Goal: Task Accomplishment & Management: Use online tool/utility

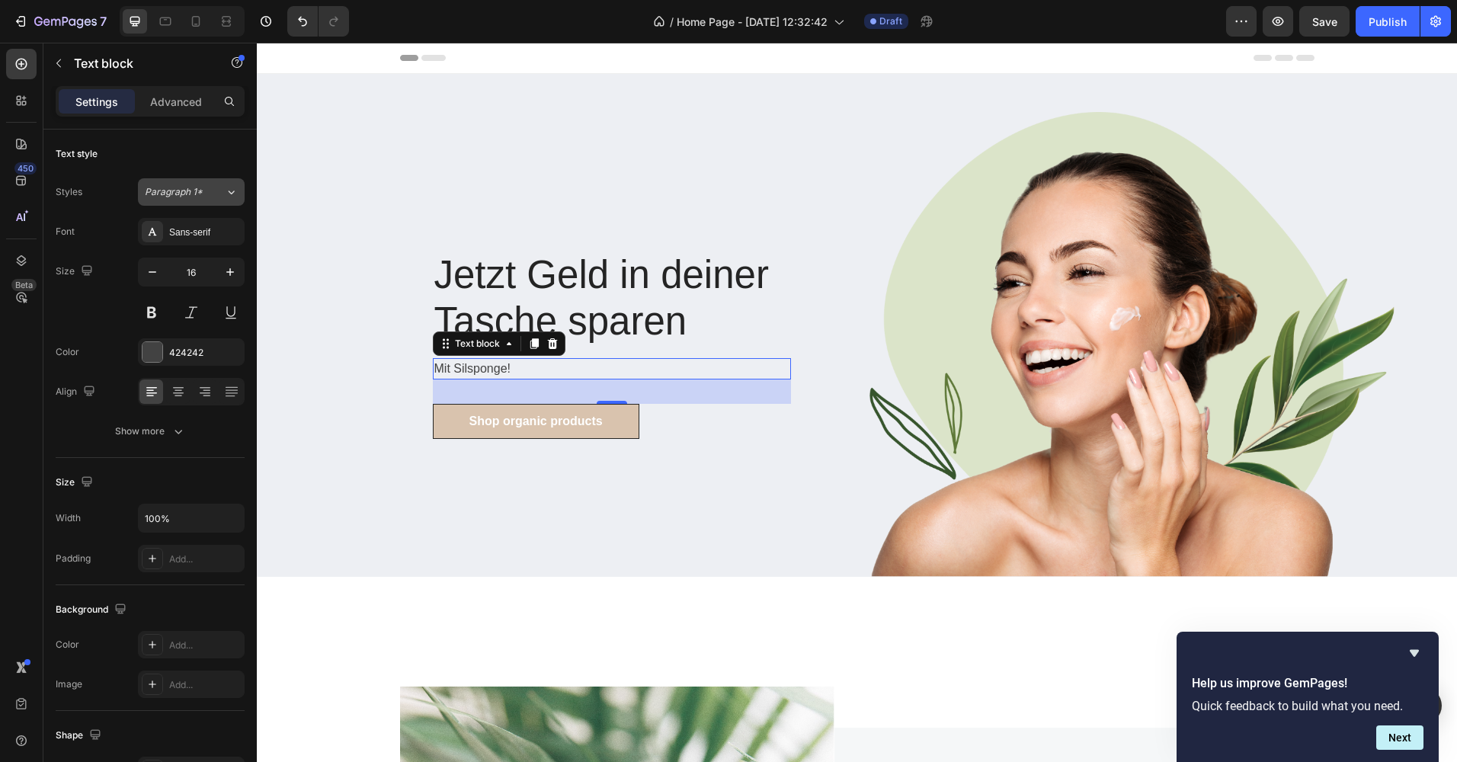
click at [232, 190] on icon at bounding box center [231, 191] width 13 height 15
click at [176, 152] on div "Text style" at bounding box center [150, 154] width 189 height 24
click at [149, 232] on icon at bounding box center [152, 232] width 12 height 12
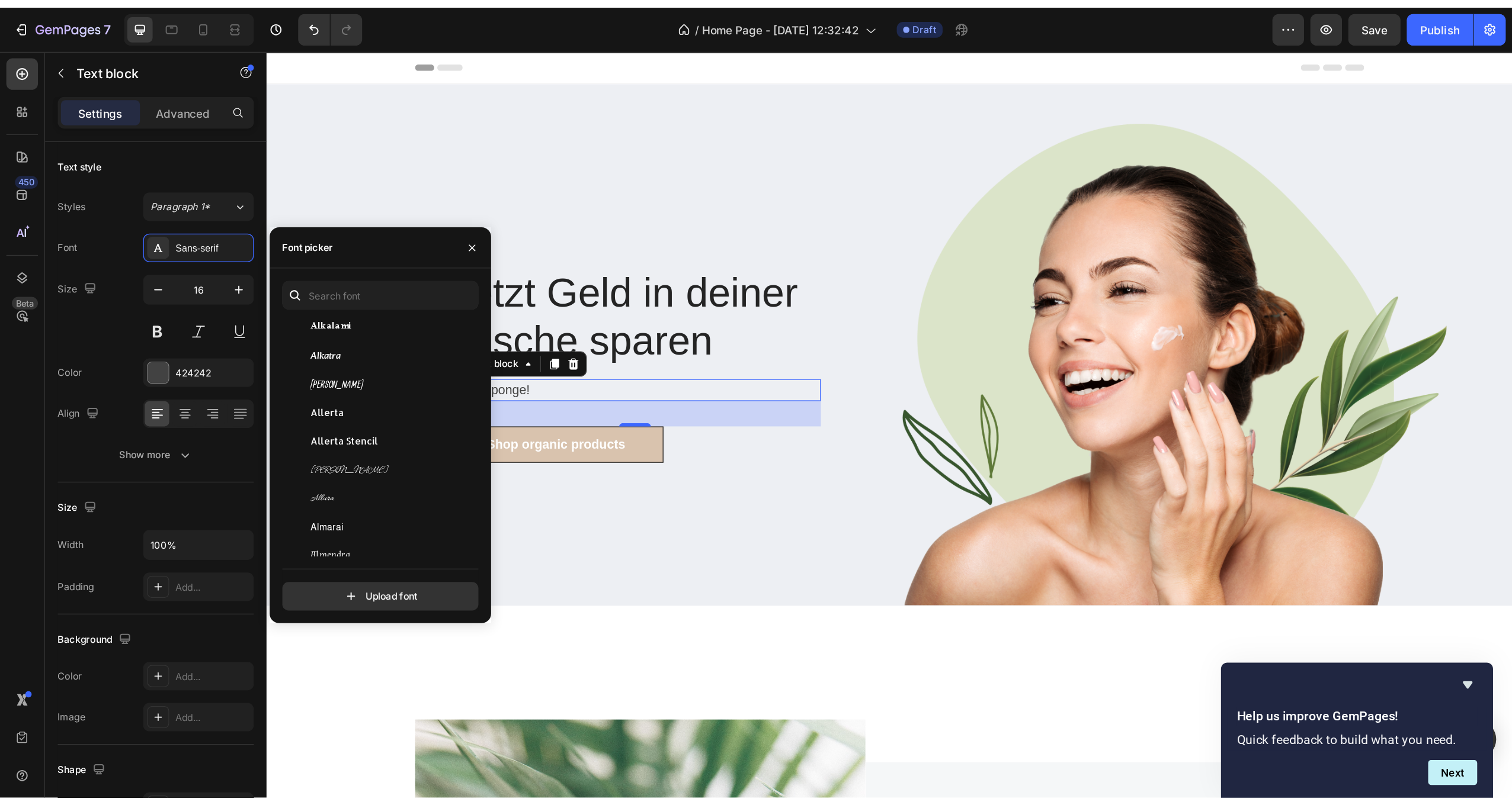
scroll to position [888, 0]
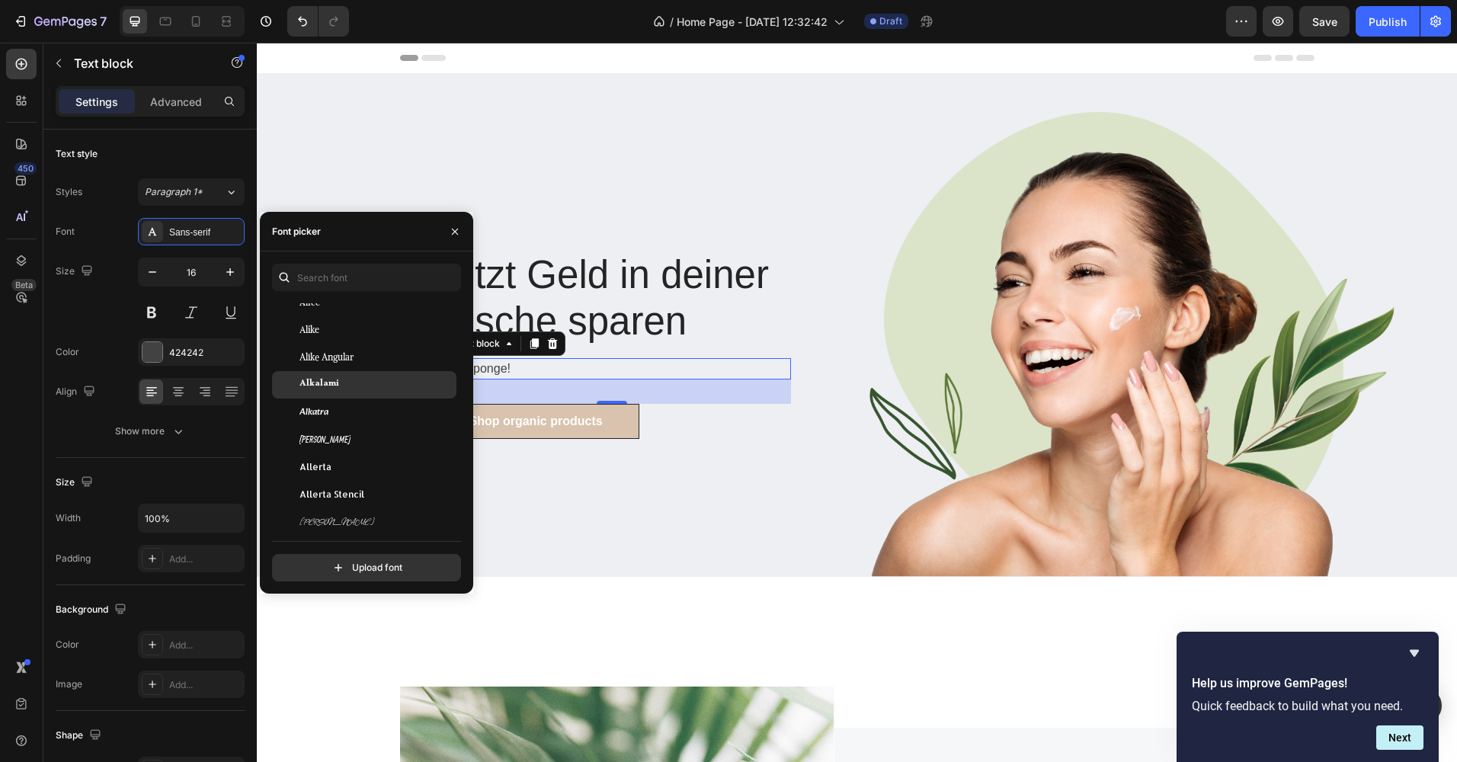
click at [389, 395] on div "Alkalami" at bounding box center [364, 384] width 184 height 27
click at [453, 235] on icon "button" at bounding box center [455, 232] width 12 height 12
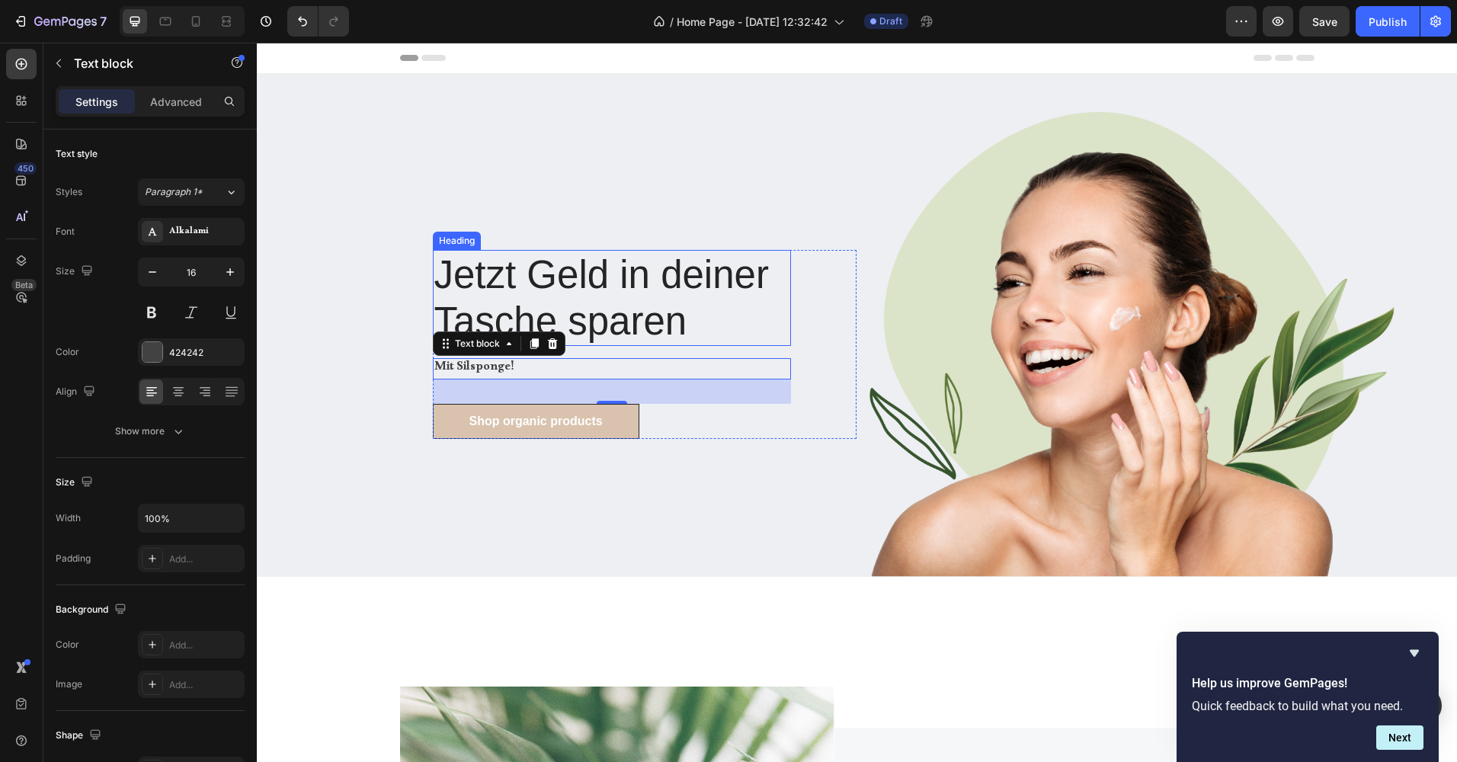
click at [677, 314] on p "Jetzt Geld in deiner Tasche sparen" at bounding box center [611, 297] width 355 height 93
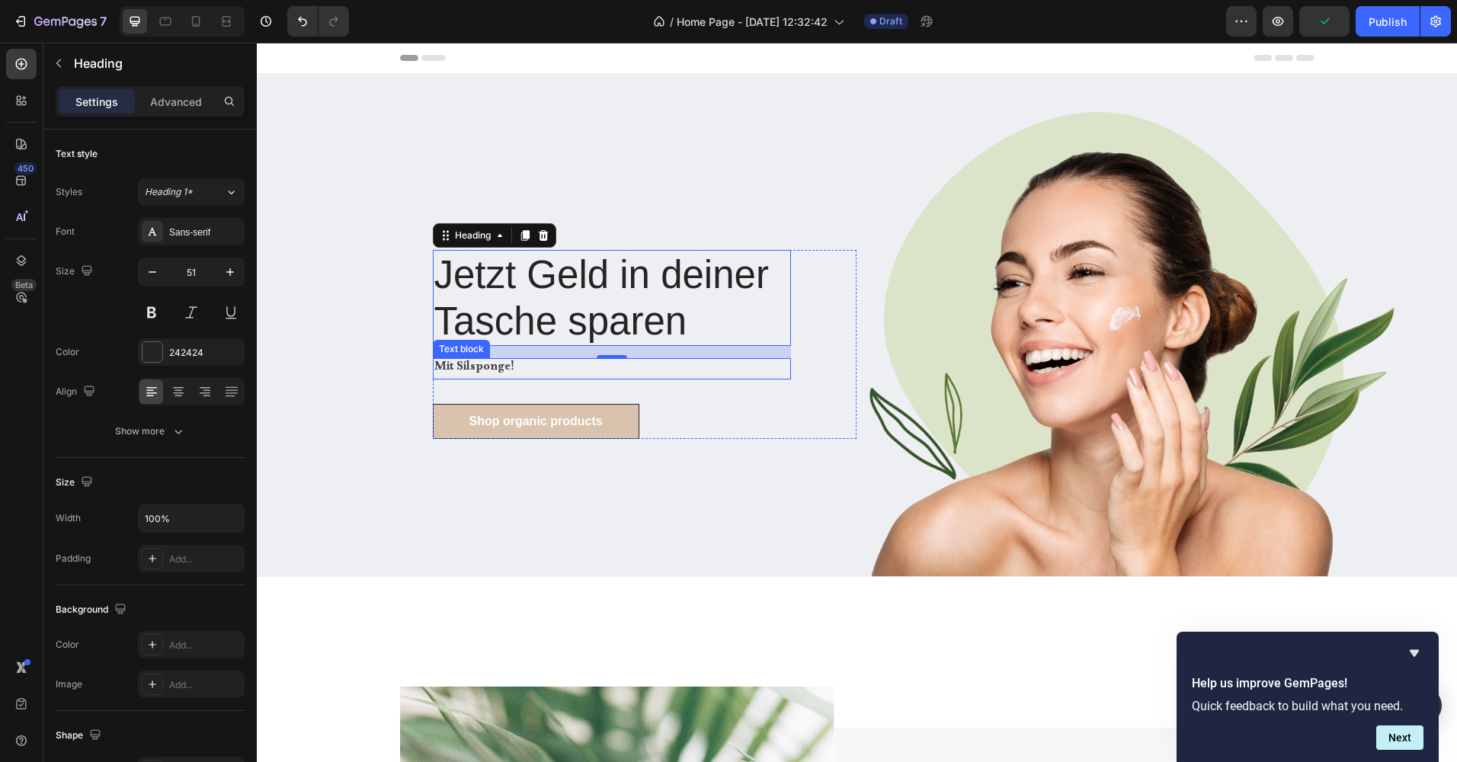
click at [659, 372] on p "Mit Silsponge!" at bounding box center [611, 369] width 355 height 18
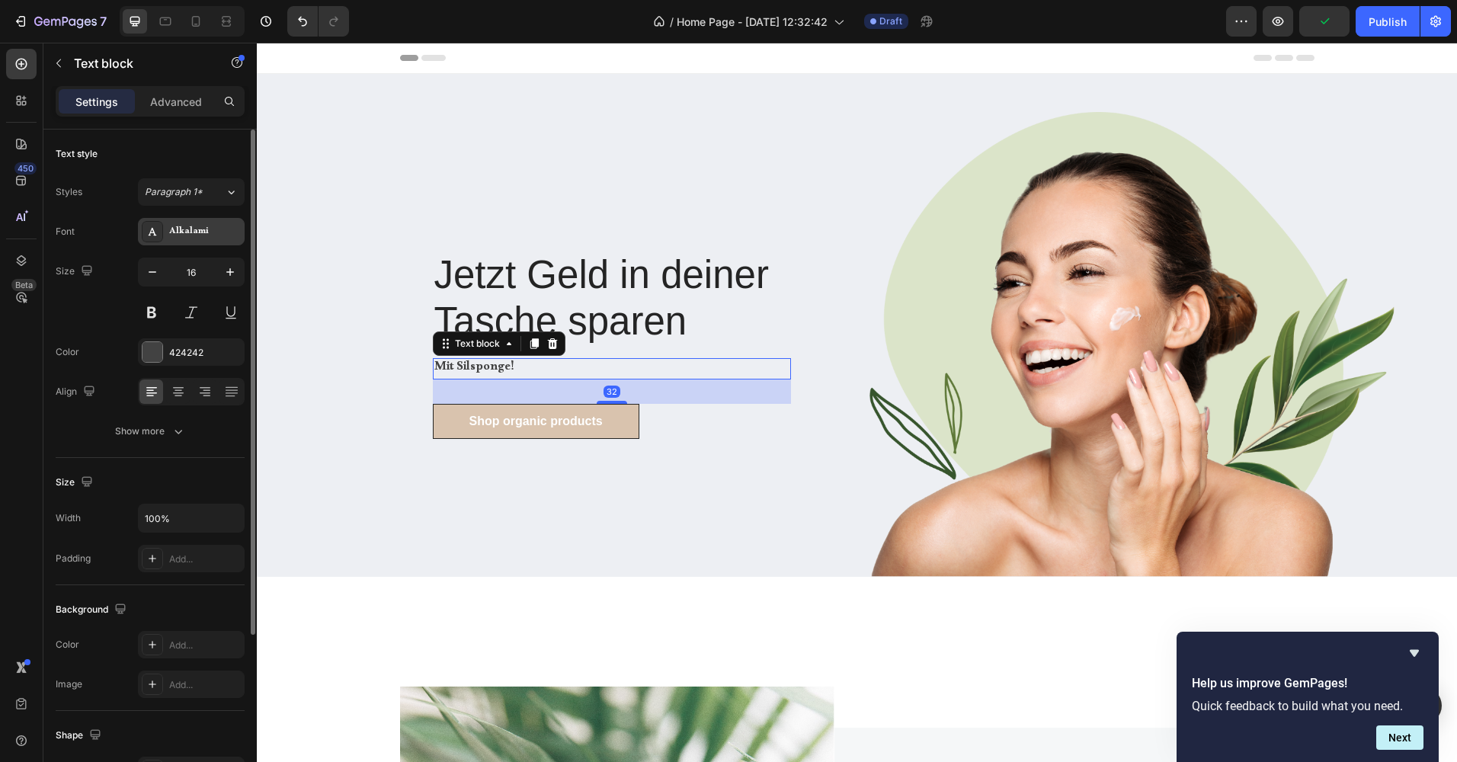
click at [187, 232] on div "Alkalami" at bounding box center [205, 233] width 72 height 14
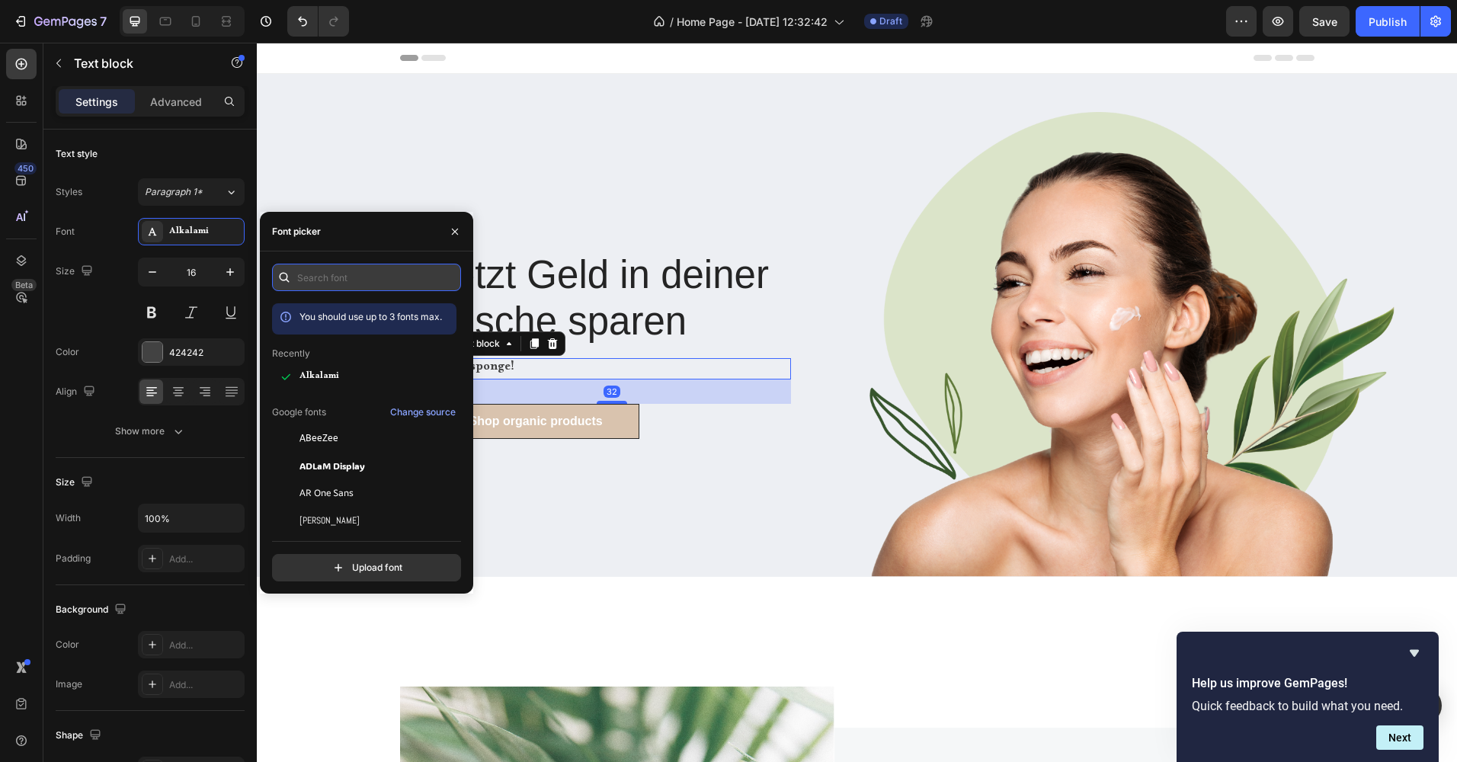
click at [319, 283] on input "text" at bounding box center [366, 277] width 189 height 27
type input "sans"
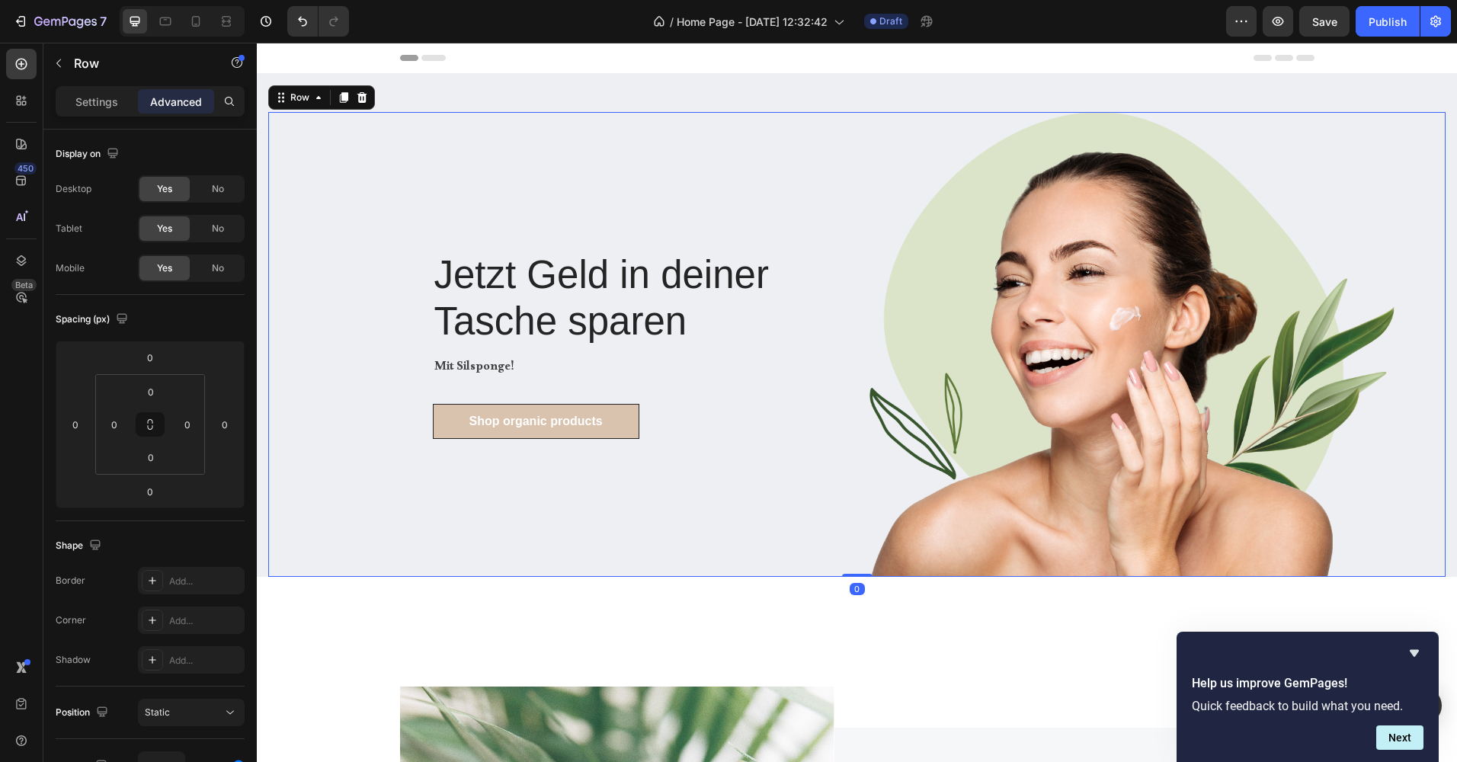
drag, startPoint x: 683, startPoint y: 525, endPoint x: 632, endPoint y: 456, distance: 86.1
click at [683, 524] on div "Jetzt Geld in deiner Tasche sparen Heading Mit Silsponge! Text block Shop organ…" at bounding box center [562, 344] width 589 height 465
click at [578, 306] on p "Jetzt Geld in deiner Tasche sparen" at bounding box center [611, 297] width 355 height 93
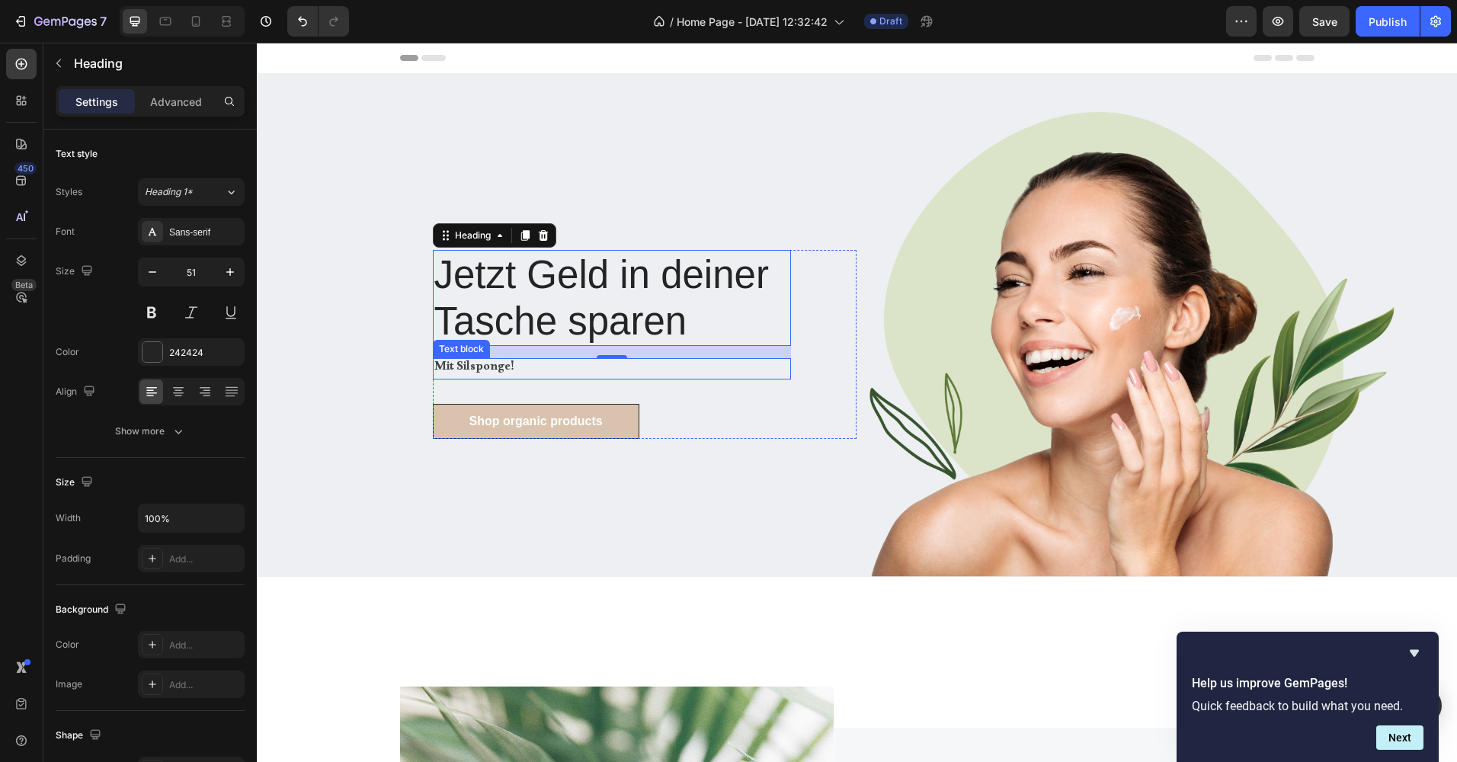
click at [497, 367] on p "Mit Silsponge!" at bounding box center [611, 369] width 355 height 18
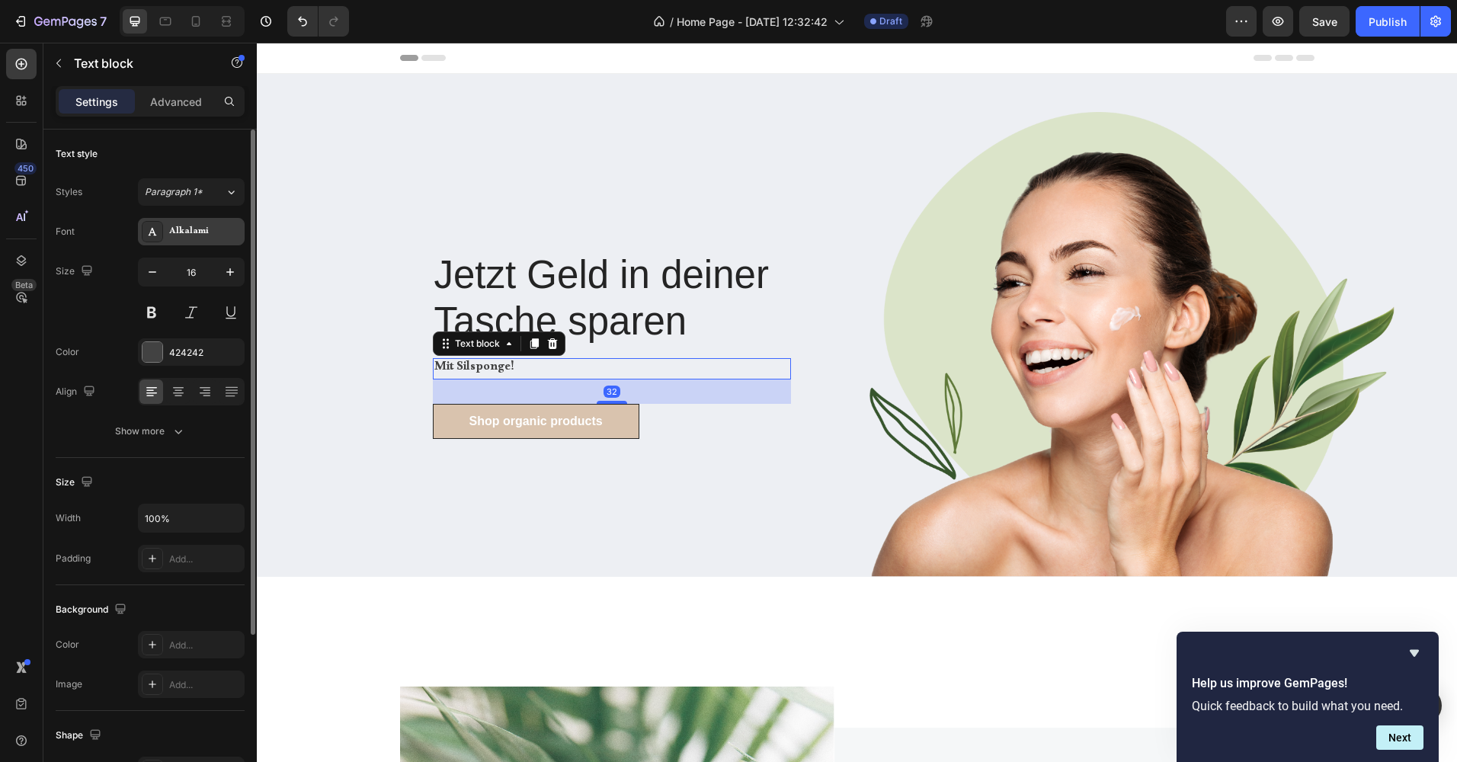
click at [192, 235] on div "Alkalami" at bounding box center [205, 233] width 72 height 14
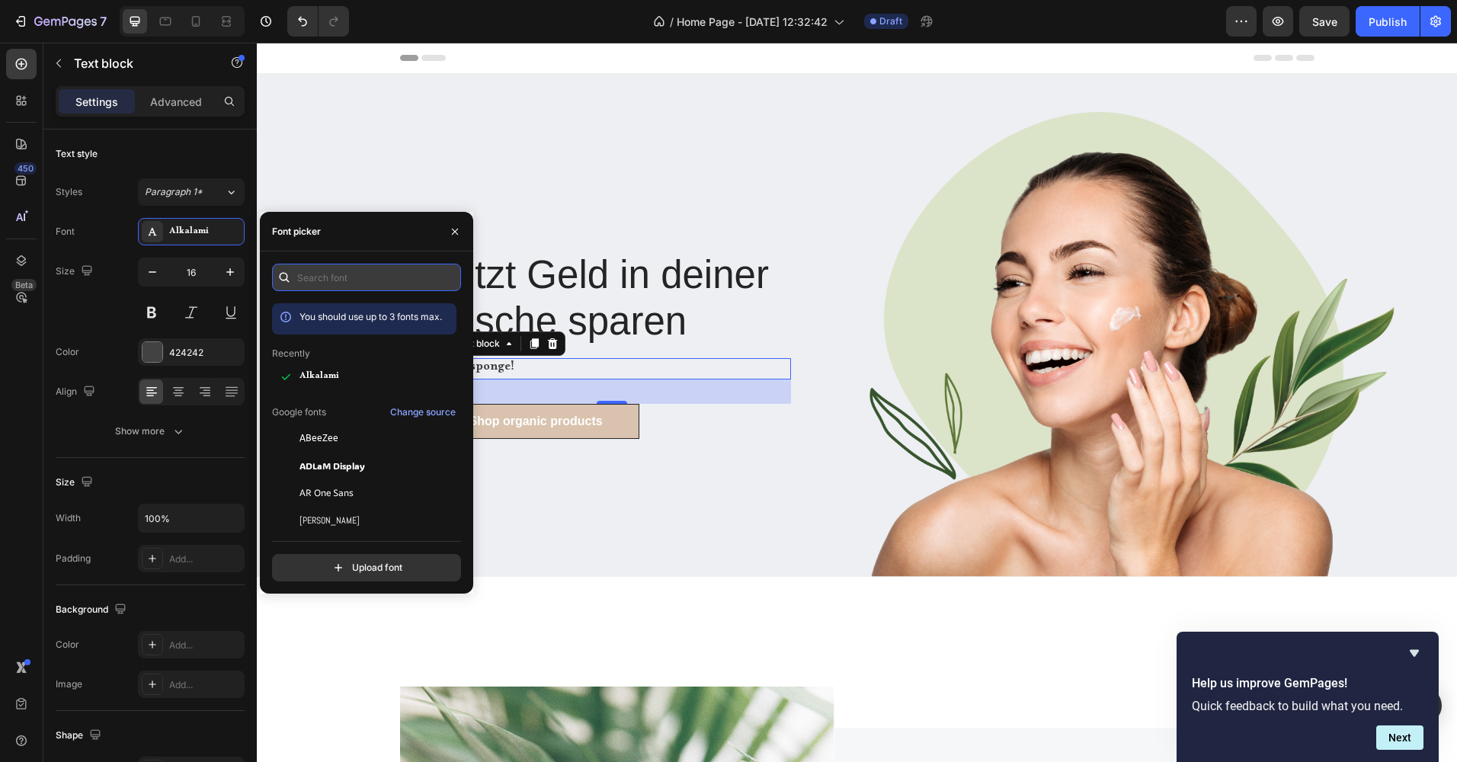
click at [314, 285] on input "text" at bounding box center [366, 277] width 189 height 27
type input "s"
click at [457, 226] on icon "button" at bounding box center [455, 232] width 12 height 12
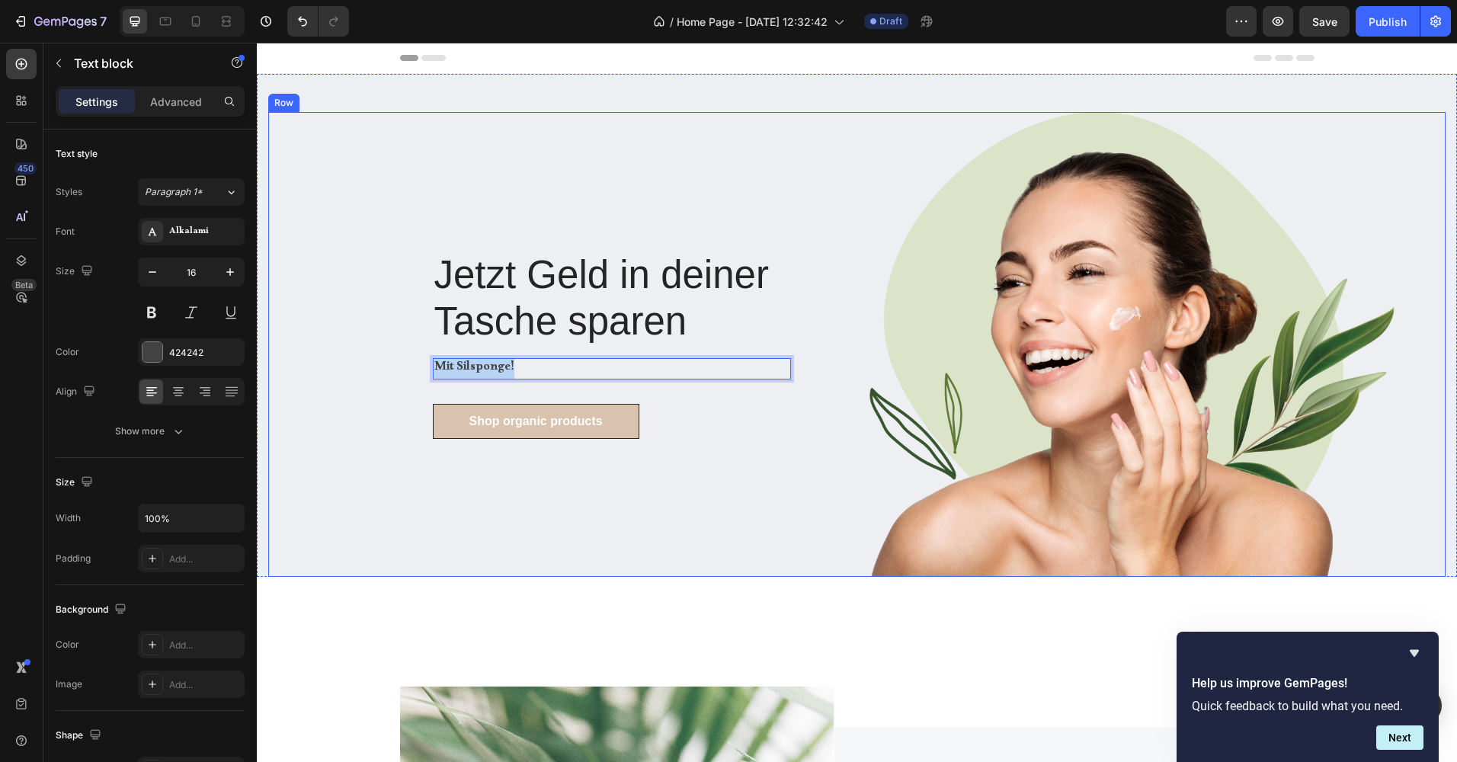
drag, startPoint x: 521, startPoint y: 367, endPoint x: 396, endPoint y: 363, distance: 125.0
click at [396, 363] on div "Jetzt Geld in deiner Tasche sparen Heading Mit Silsponge! Text block 32 Shop or…" at bounding box center [562, 344] width 589 height 465
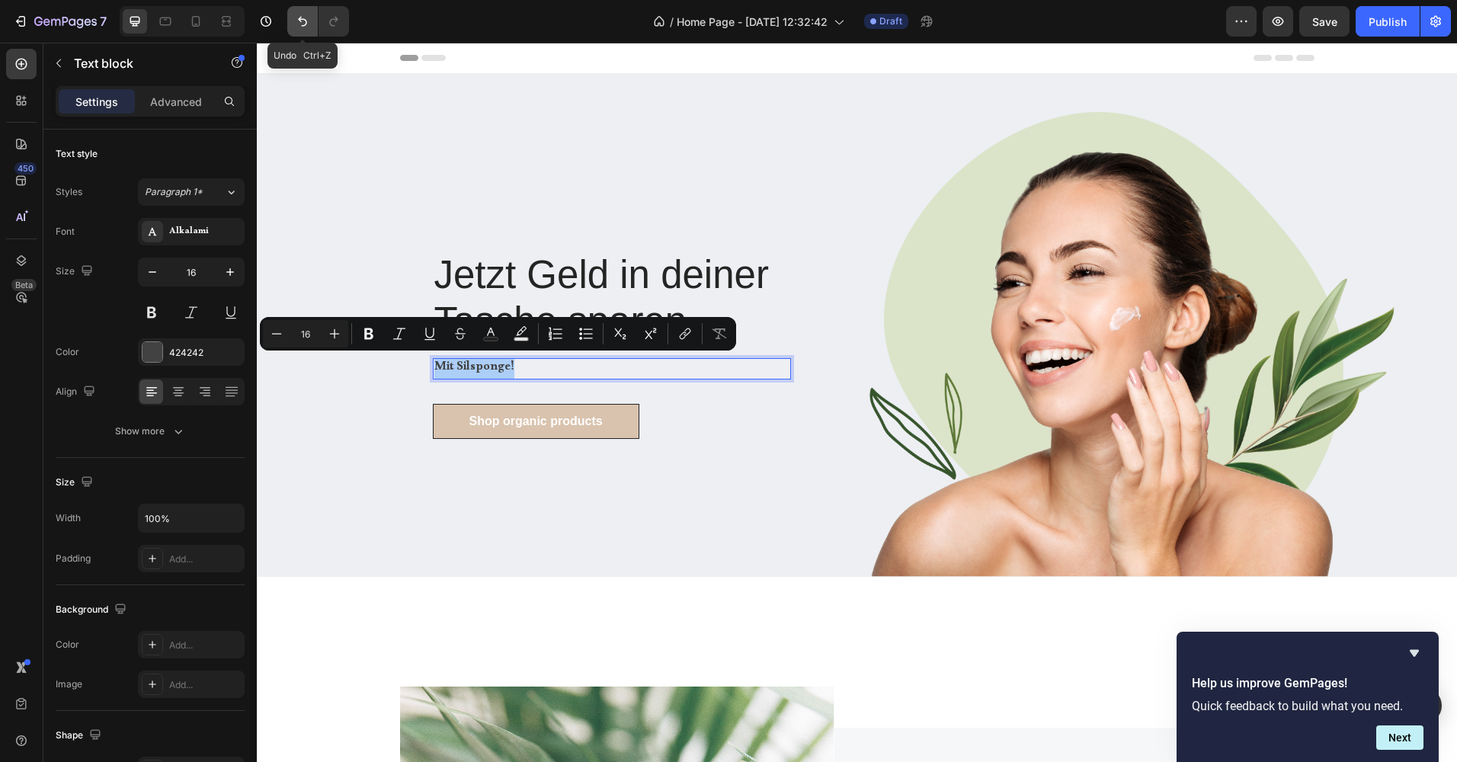
click at [300, 18] on icon "Undo/Redo" at bounding box center [302, 21] width 15 height 15
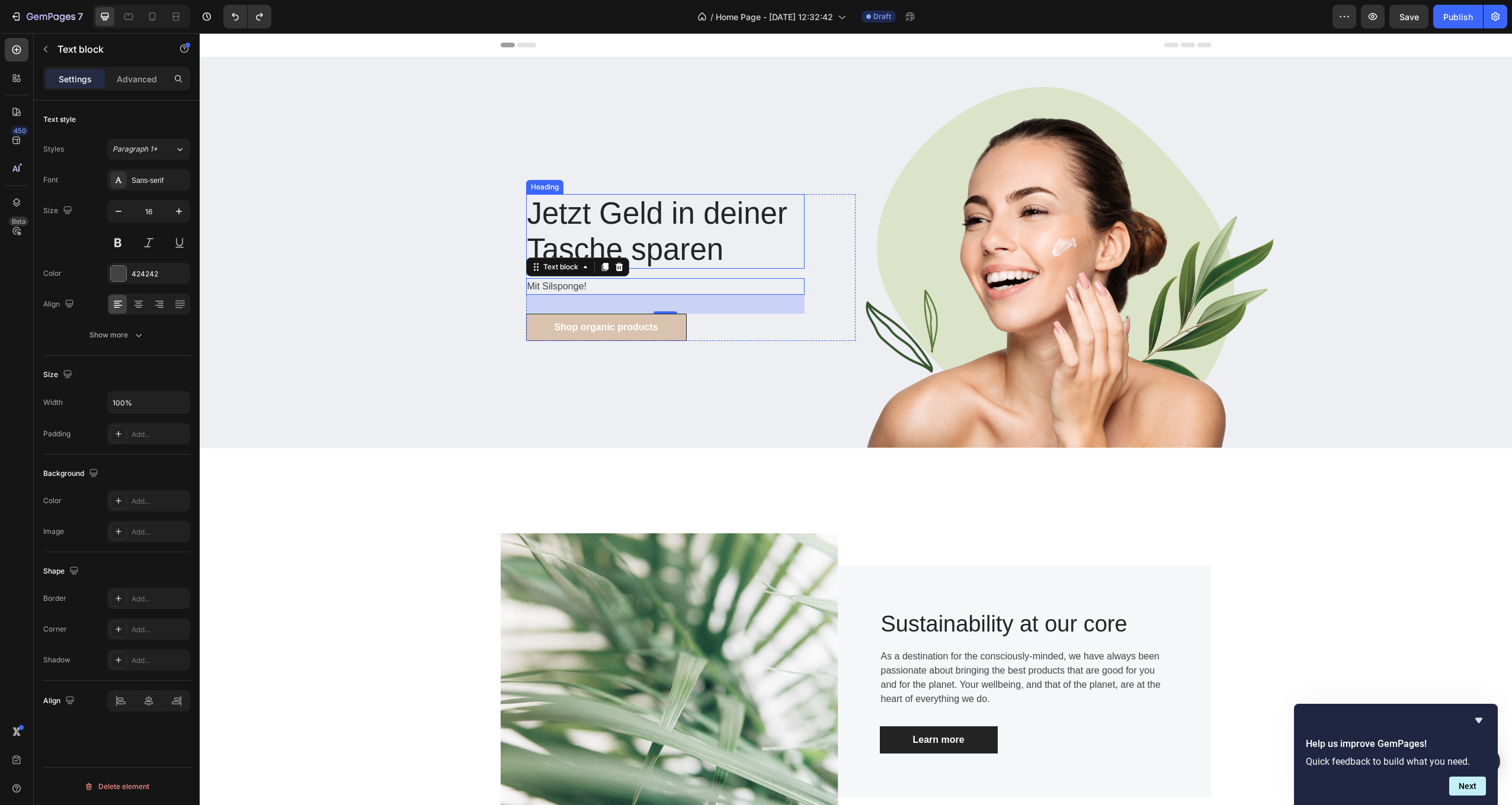
click at [578, 228] on p "Jetzt Geld in deiner Tasche sparen" at bounding box center [665, 231] width 276 height 72
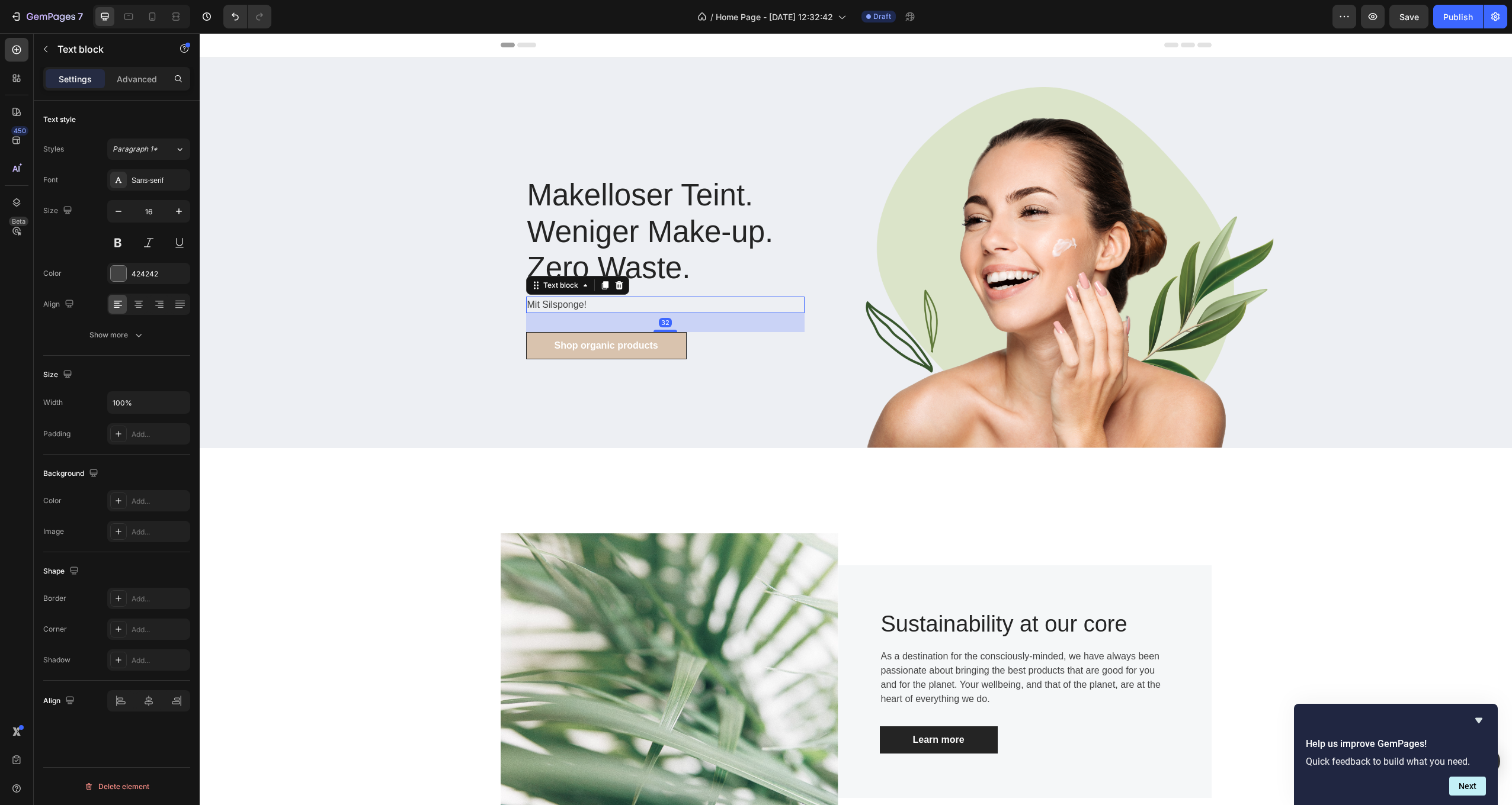
click at [572, 307] on p "Mit Silsponge!" at bounding box center [665, 305] width 276 height 14
click at [586, 305] on p "Mit Silsponge!" at bounding box center [665, 305] width 276 height 14
click at [586, 306] on p "Mit Silsponge!" at bounding box center [665, 305] width 276 height 14
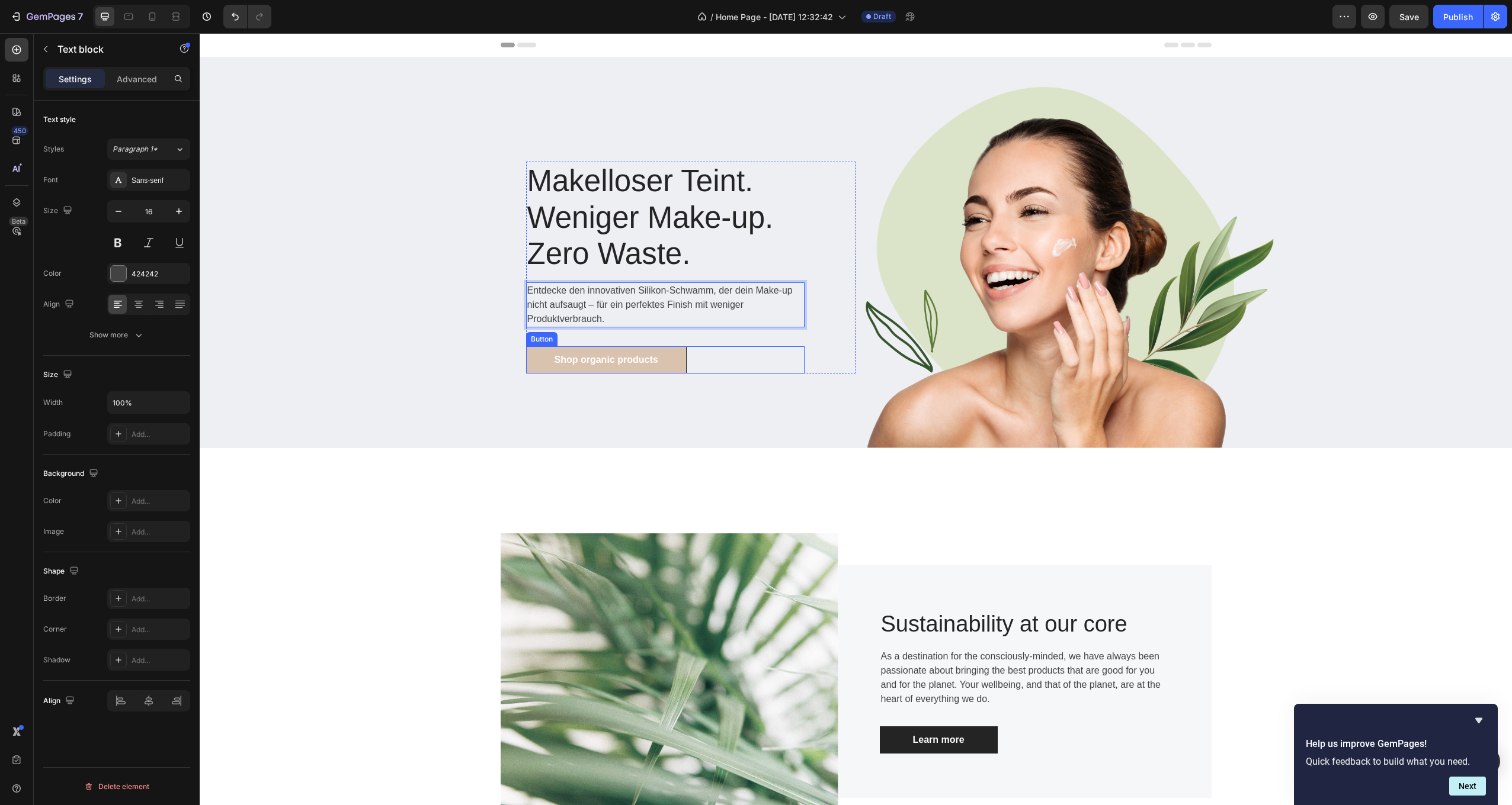
click at [749, 355] on div "Shop organic products Button" at bounding box center [665, 360] width 278 height 27
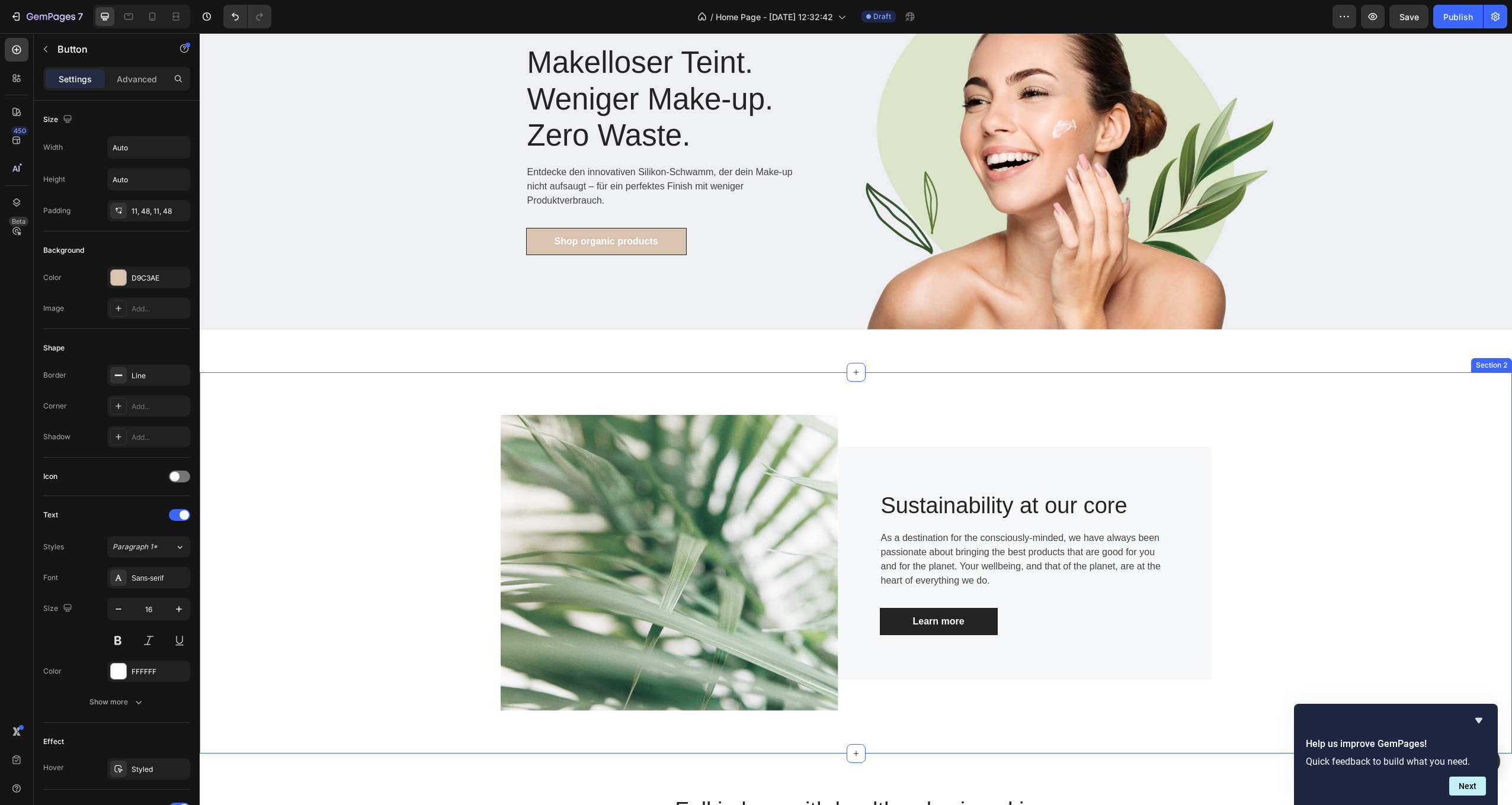
scroll to position [0, 0]
